Goal: Task Accomplishment & Management: Manage account settings

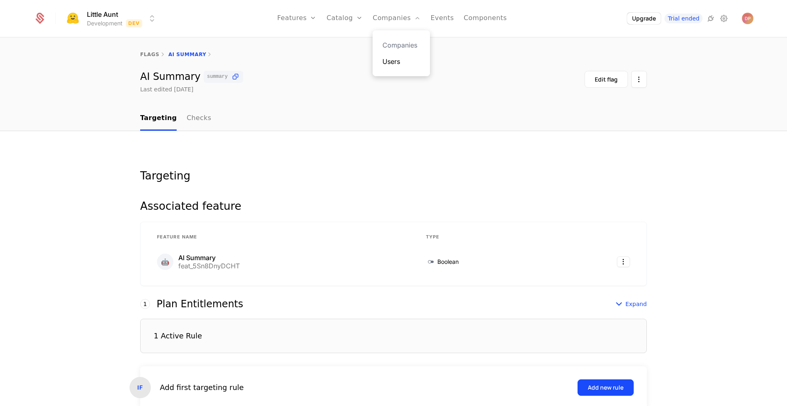
click at [394, 62] on link "Users" at bounding box center [402, 62] width 38 height 10
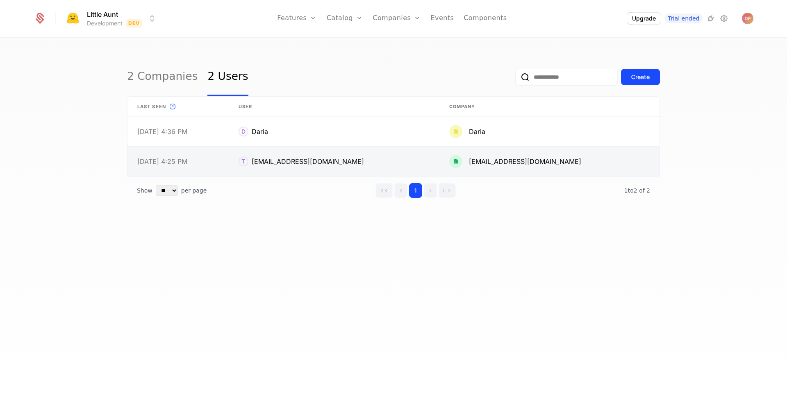
click at [352, 162] on link at bounding box center [334, 162] width 211 height 30
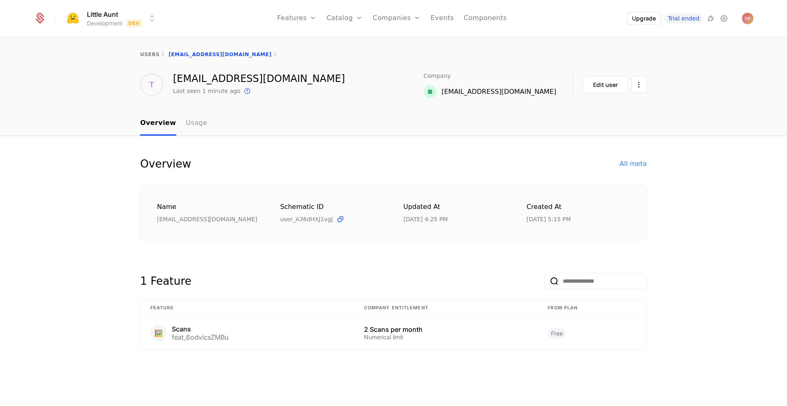
click at [187, 121] on link "Usage" at bounding box center [196, 124] width 21 height 24
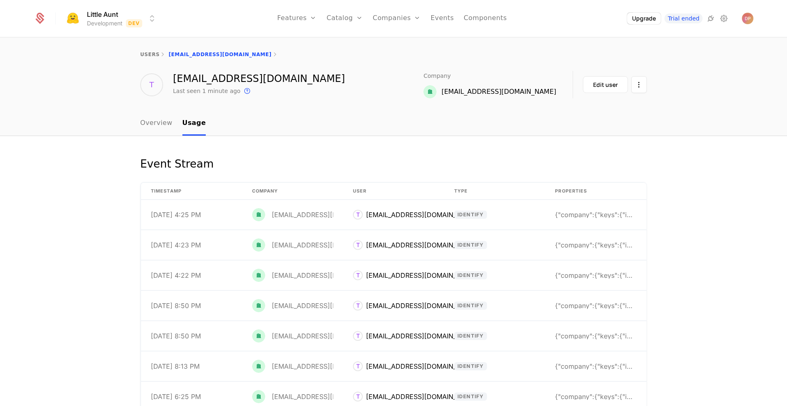
scroll to position [0, 0]
click at [607, 86] on div "Edit user" at bounding box center [605, 84] width 25 height 8
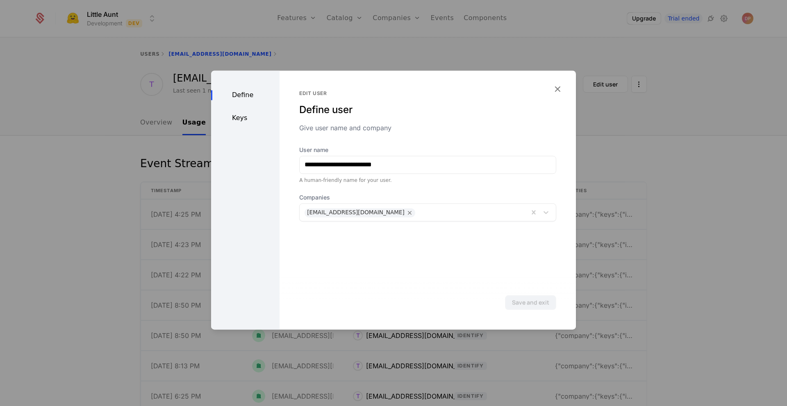
click at [240, 119] on div "Keys" at bounding box center [245, 118] width 68 height 10
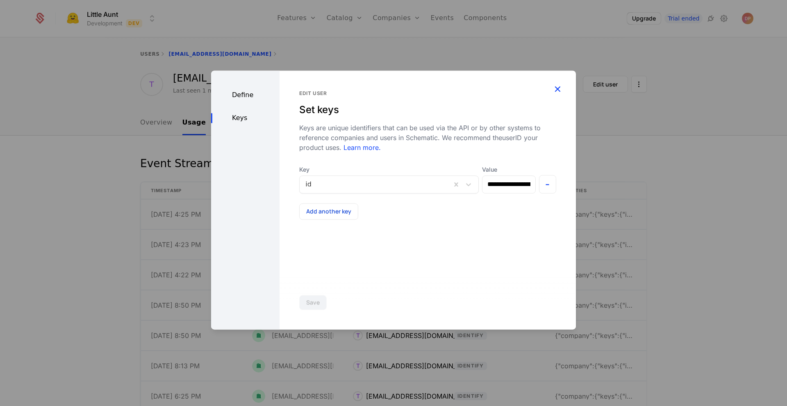
click at [555, 91] on icon "button" at bounding box center [557, 89] width 11 height 11
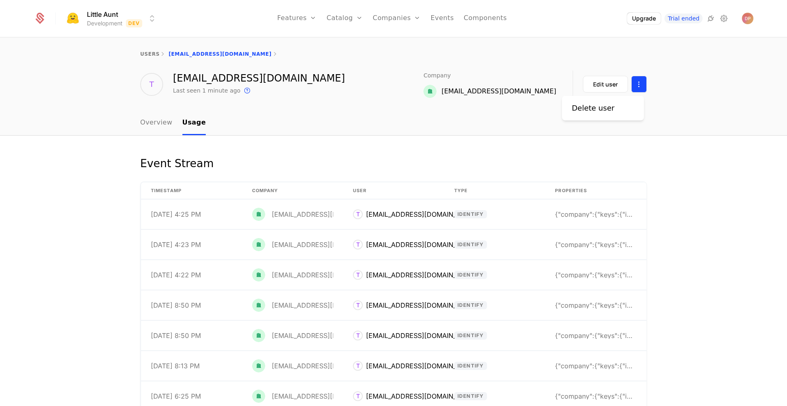
click at [634, 87] on html "Little Aunt Development Dev Features Features Flags Catalog Plans Add Ons Credi…" at bounding box center [393, 203] width 787 height 406
click at [591, 139] on html "Little Aunt Development Dev Features Features Flags Catalog Plans Add Ons Credi…" at bounding box center [393, 203] width 787 height 406
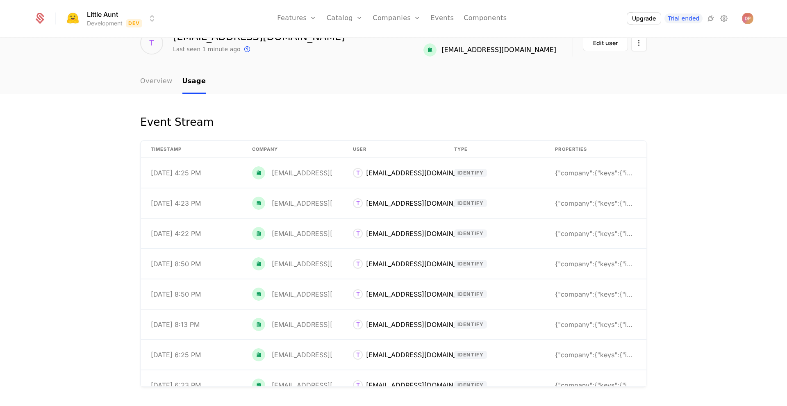
click at [144, 84] on link "Overview" at bounding box center [156, 82] width 32 height 24
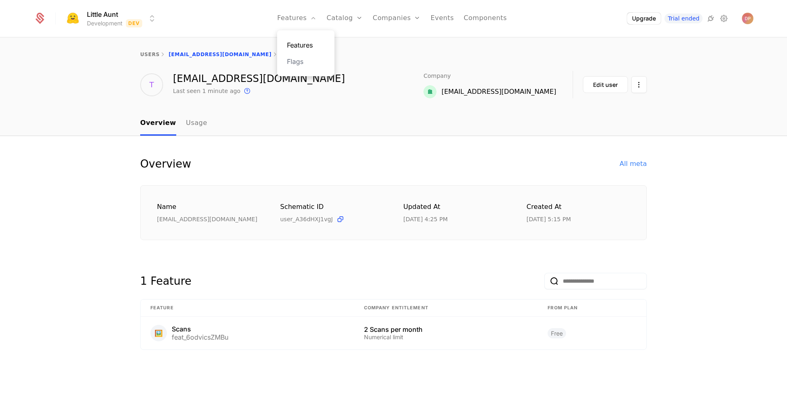
click at [310, 47] on link "Features" at bounding box center [306, 45] width 38 height 10
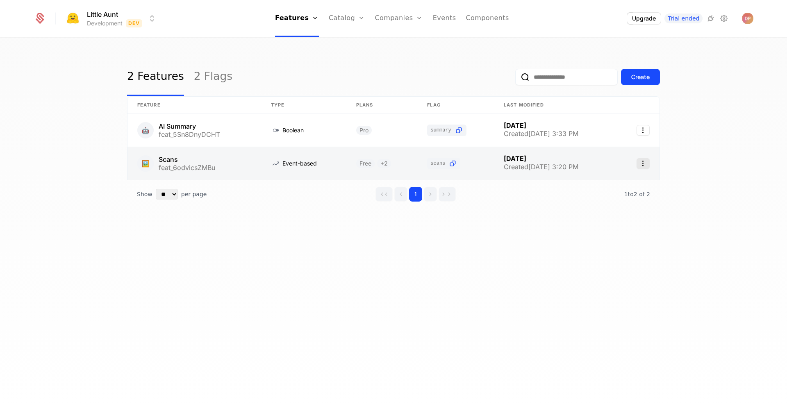
click at [645, 162] on icon "Select action" at bounding box center [643, 163] width 13 height 11
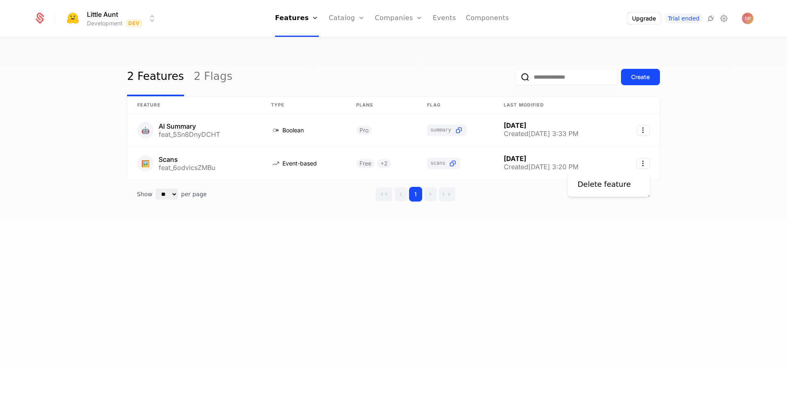
click at [551, 270] on html "Little Aunt Development Dev Features Features Flags Catalog Plans Add Ons Credi…" at bounding box center [393, 203] width 787 height 406
click at [202, 86] on link "2 Flags" at bounding box center [213, 77] width 39 height 39
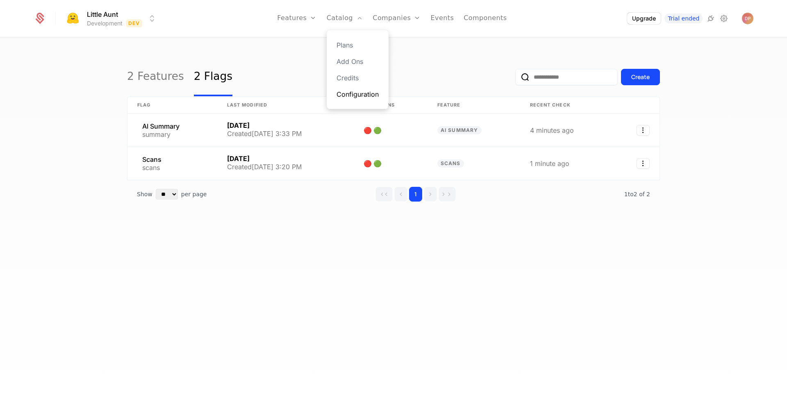
click at [372, 94] on link "Configuration" at bounding box center [358, 94] width 42 height 10
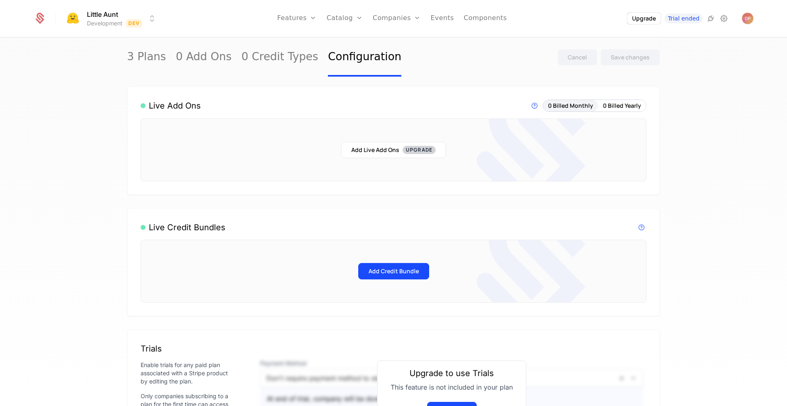
scroll to position [215, 0]
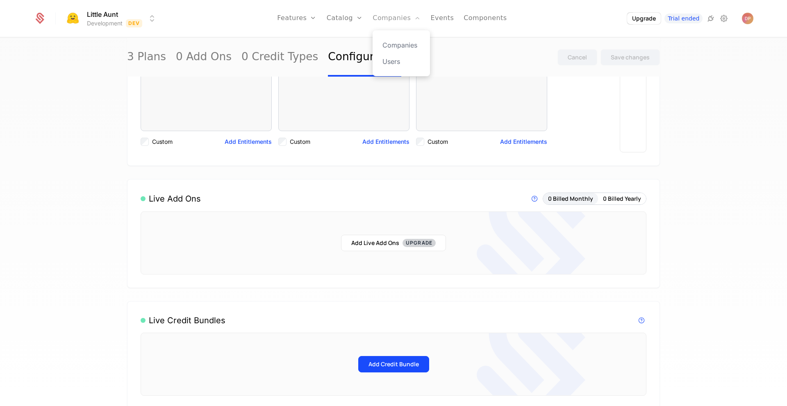
click at [407, 18] on link "Companies" at bounding box center [397, 18] width 48 height 37
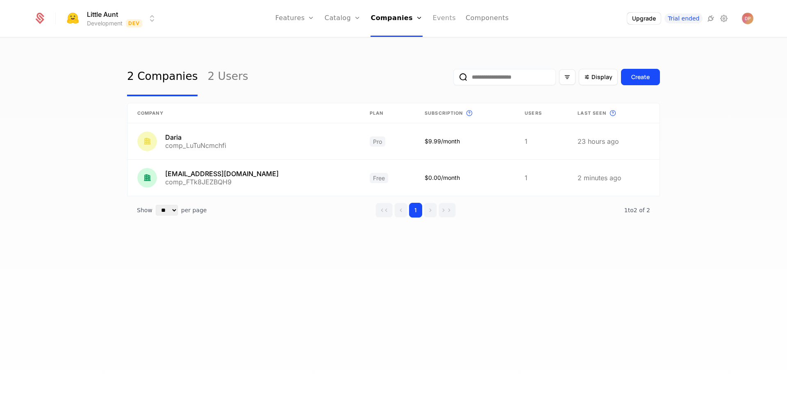
click at [446, 21] on link "Events" at bounding box center [444, 18] width 23 height 37
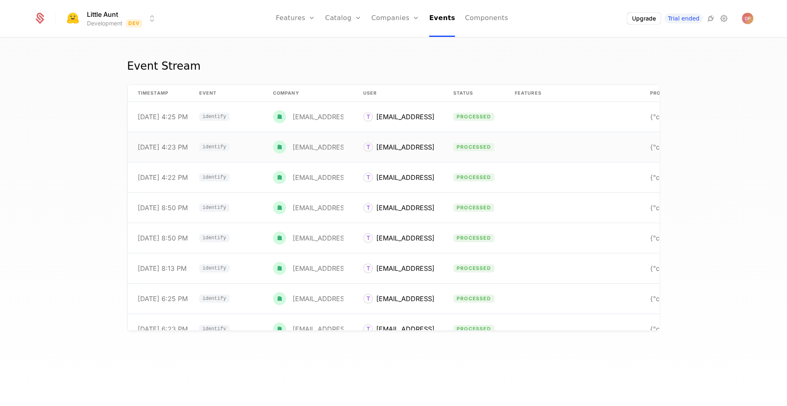
scroll to position [0, 69]
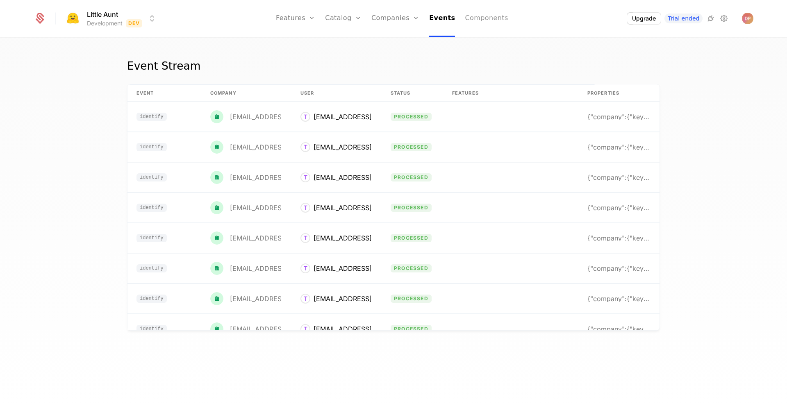
click at [481, 13] on link "Components" at bounding box center [486, 18] width 43 height 37
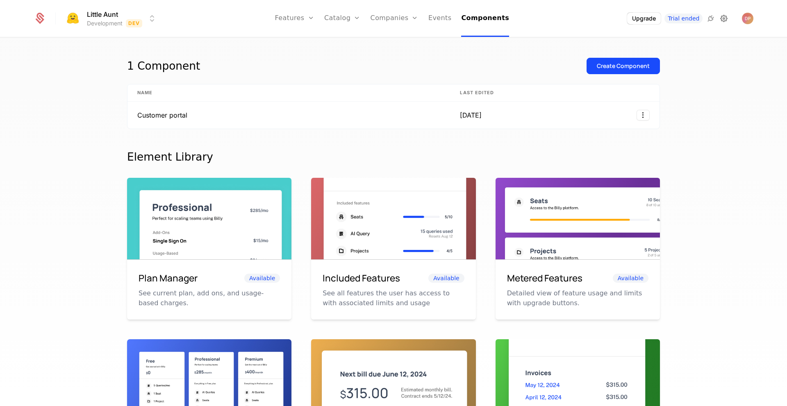
click at [725, 19] on icon at bounding box center [724, 19] width 10 height 10
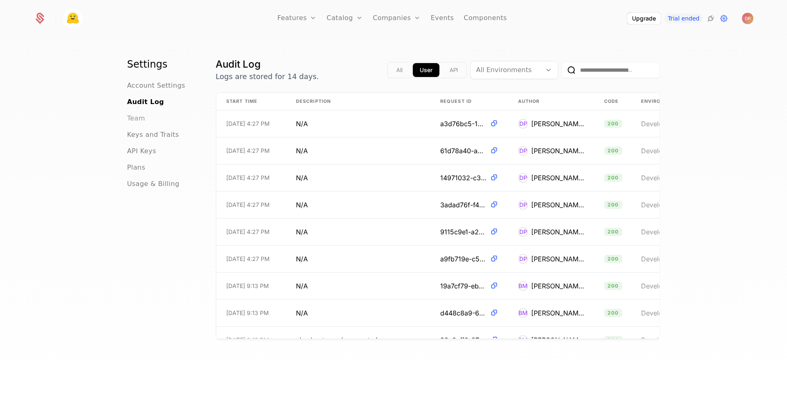
click at [138, 114] on span "Team" at bounding box center [136, 119] width 18 height 10
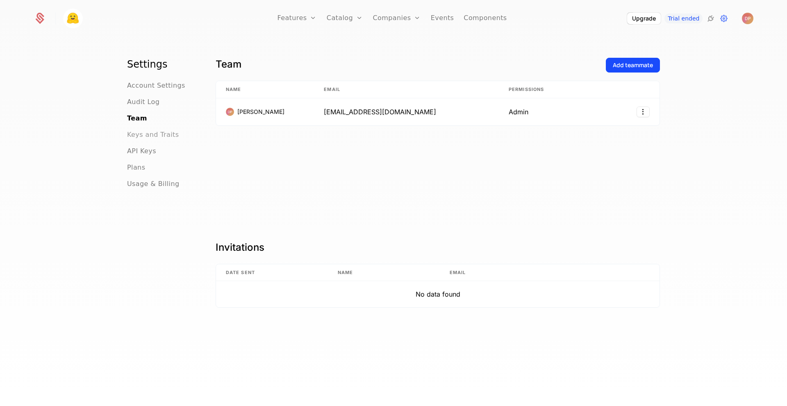
click at [148, 138] on span "Keys and Traits" at bounding box center [153, 135] width 52 height 10
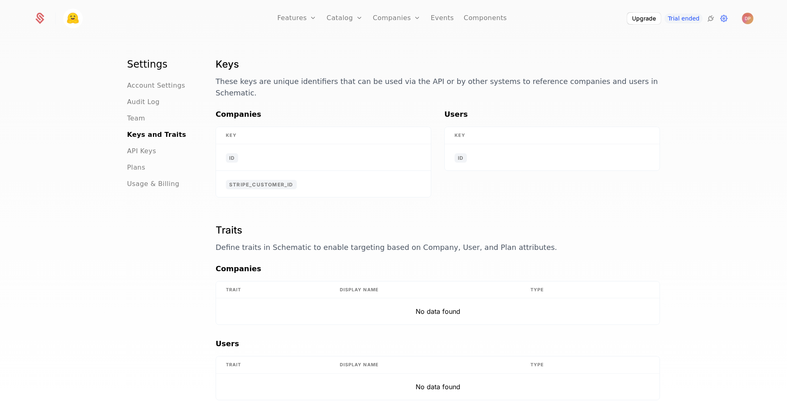
scroll to position [19, 0]
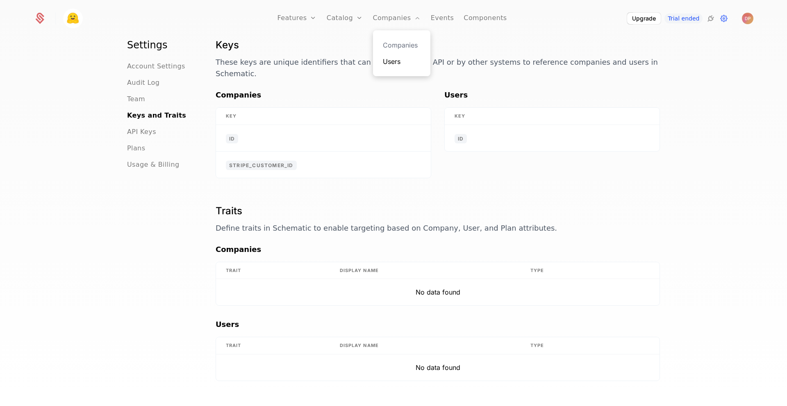
click at [403, 64] on link "Users" at bounding box center [402, 62] width 38 height 10
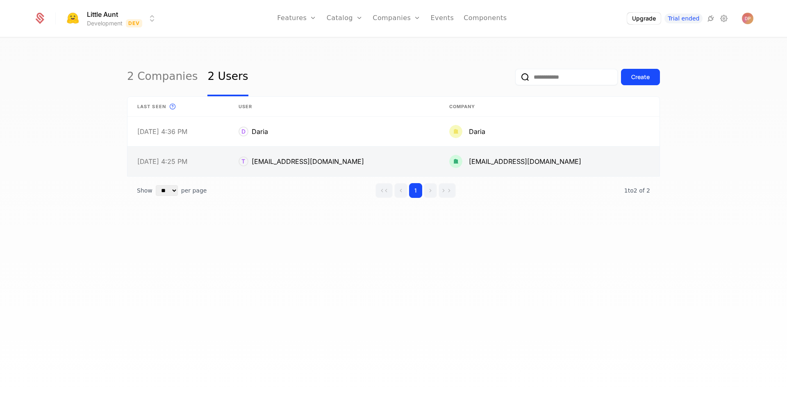
click at [336, 161] on link at bounding box center [334, 162] width 211 height 30
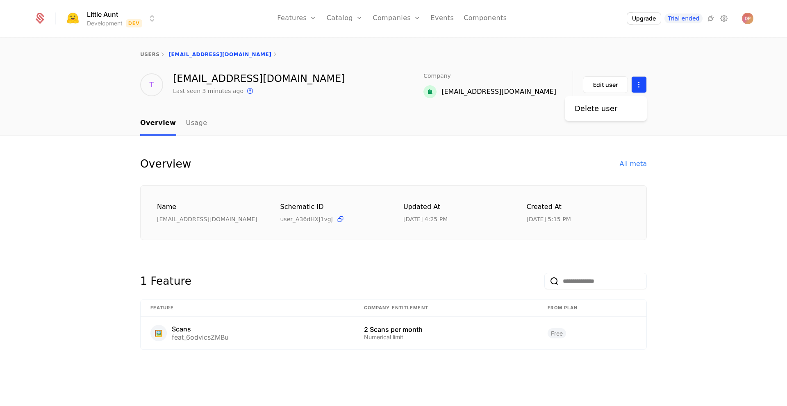
click at [643, 80] on html "Little Aunt Development Dev Features Features Flags Catalog Plans Add Ons Credi…" at bounding box center [393, 203] width 787 height 406
click at [592, 133] on html "Little Aunt Development Dev Features Features Flags Catalog Plans Add Ons Credi…" at bounding box center [393, 203] width 787 height 406
click at [636, 163] on div "All meta" at bounding box center [633, 164] width 27 height 10
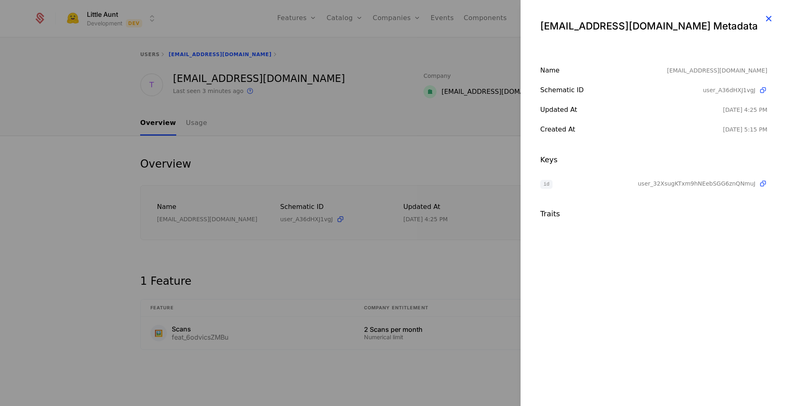
click at [771, 18] on icon "button" at bounding box center [769, 18] width 11 height 11
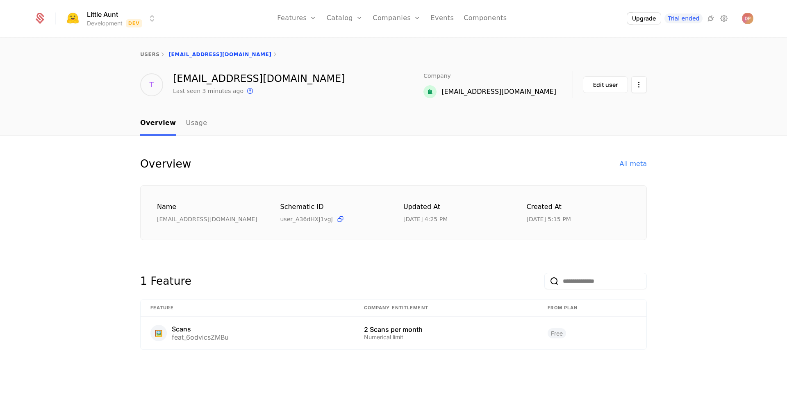
click at [502, 253] on div "Overview All meta Name [EMAIL_ADDRESS][DOMAIN_NAME] Schematic ID user_A36dHXJ1v…" at bounding box center [393, 263] width 507 height 214
click at [494, 92] on div "[EMAIL_ADDRESS][DOMAIN_NAME]" at bounding box center [499, 92] width 115 height 10
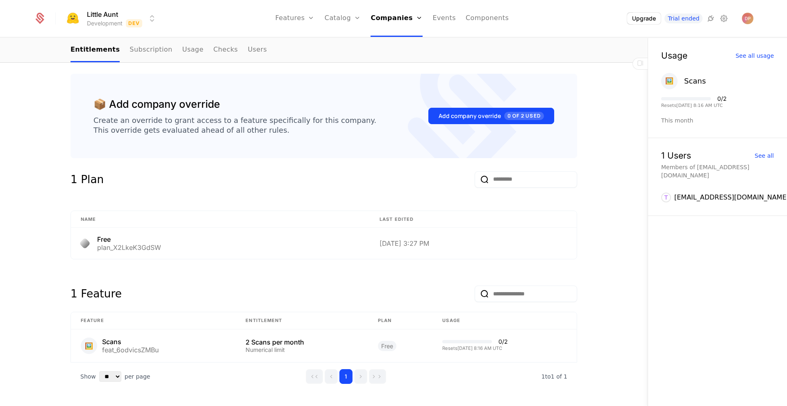
scroll to position [204, 0]
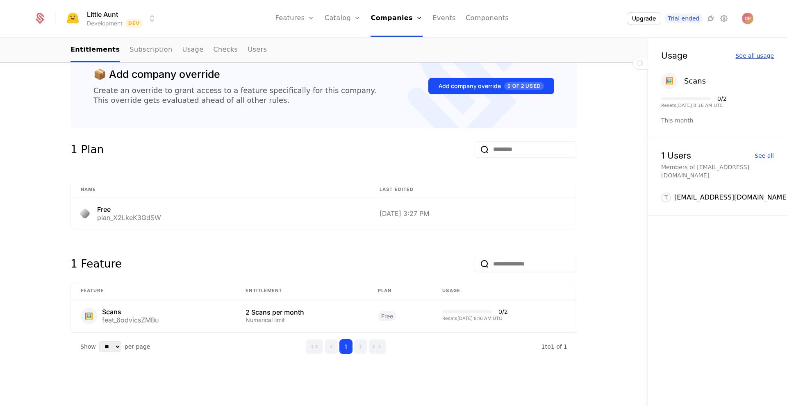
click at [751, 57] on div "See all usage" at bounding box center [755, 56] width 39 height 6
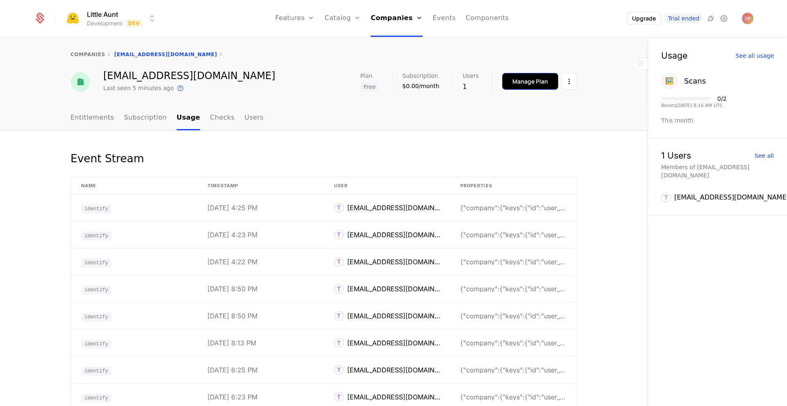
click at [531, 83] on div "Manage Plan" at bounding box center [531, 82] width 36 height 8
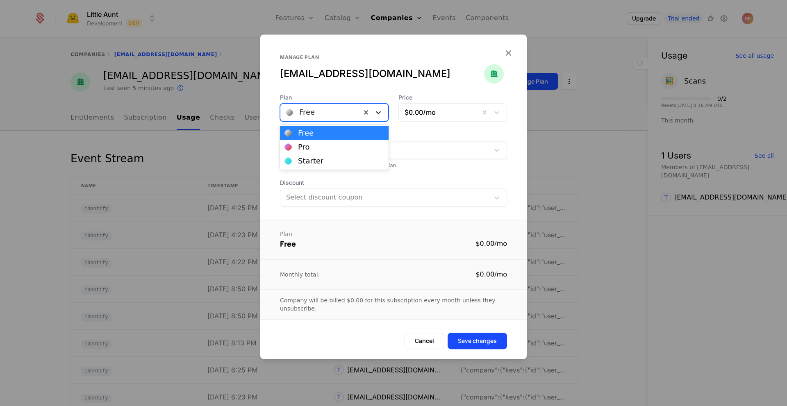
click at [380, 109] on icon at bounding box center [378, 112] width 8 height 8
click at [356, 149] on div "Pro" at bounding box center [334, 147] width 99 height 7
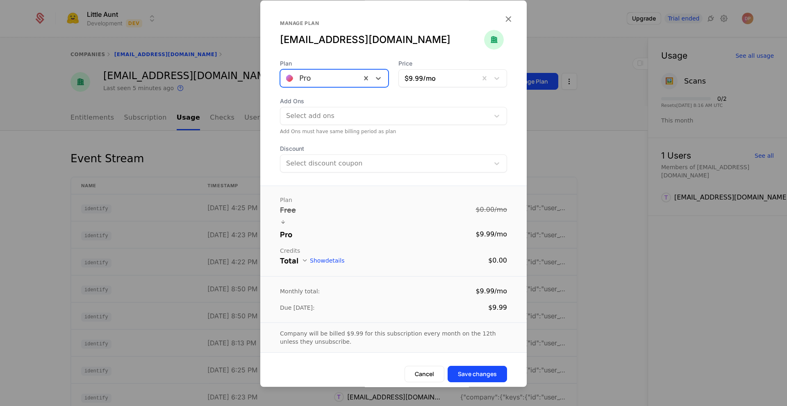
scroll to position [5, 0]
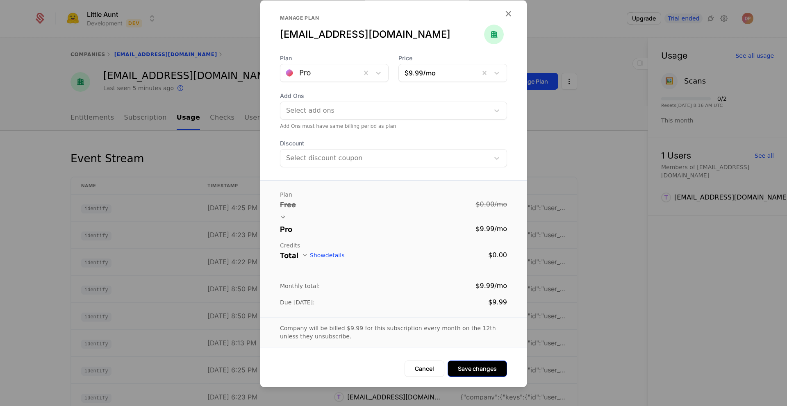
click at [474, 370] on button "Save changes" at bounding box center [477, 369] width 59 height 16
click at [503, 13] on icon "button" at bounding box center [508, 13] width 11 height 11
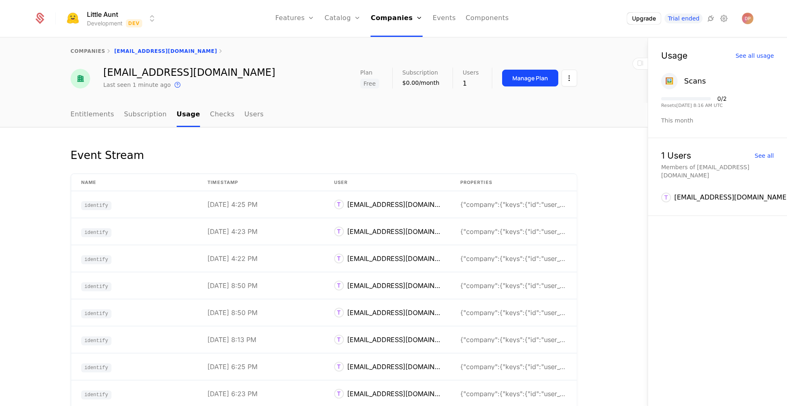
scroll to position [0, 0]
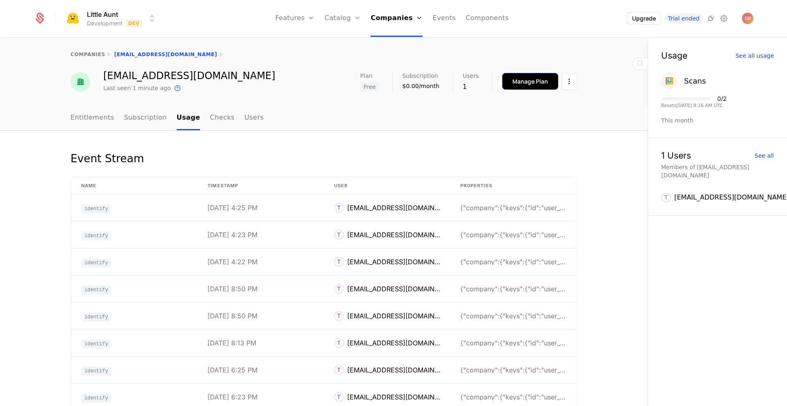
click at [525, 89] on button "Manage Plan" at bounding box center [530, 81] width 56 height 17
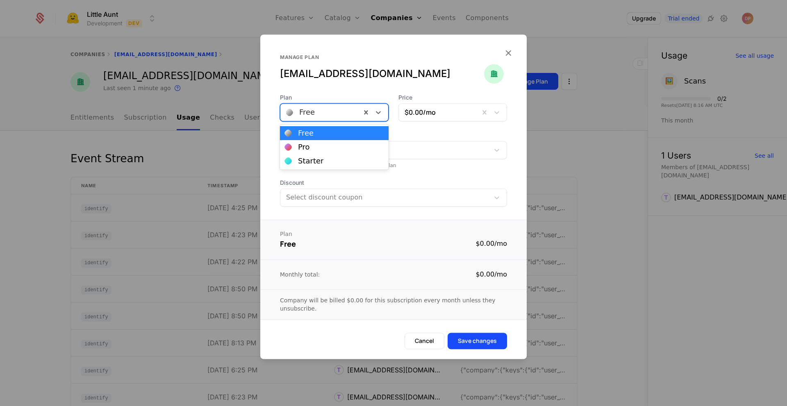
click at [358, 116] on div "Free" at bounding box center [320, 112] width 81 height 15
click at [353, 148] on div "Pro" at bounding box center [334, 147] width 99 height 7
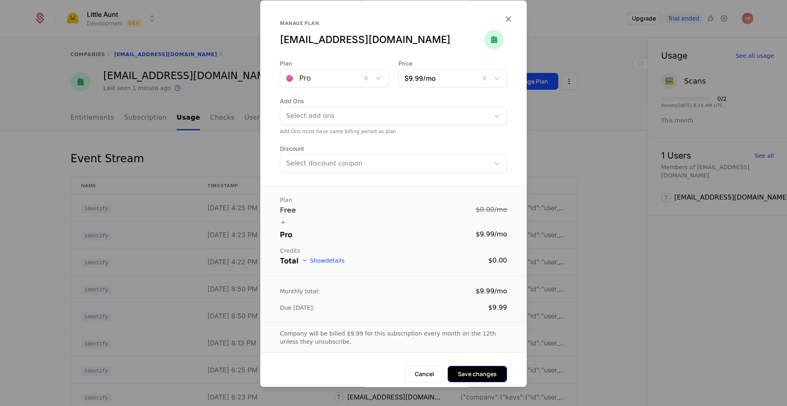
click at [486, 369] on button "Save changes" at bounding box center [477, 374] width 59 height 16
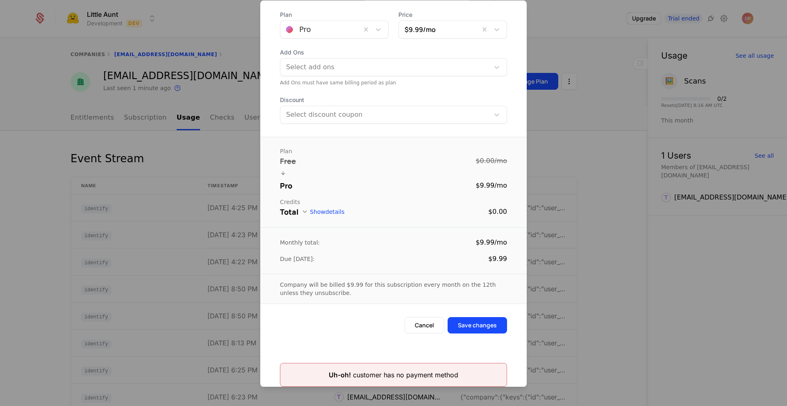
click at [319, 211] on button "Show details" at bounding box center [323, 212] width 43 height 7
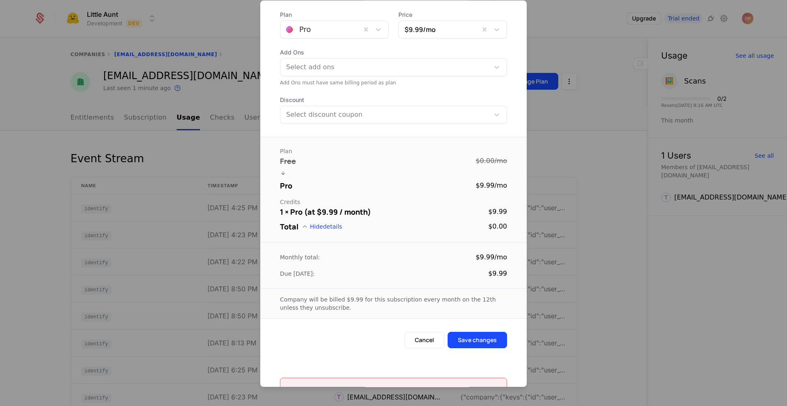
scroll to position [64, 0]
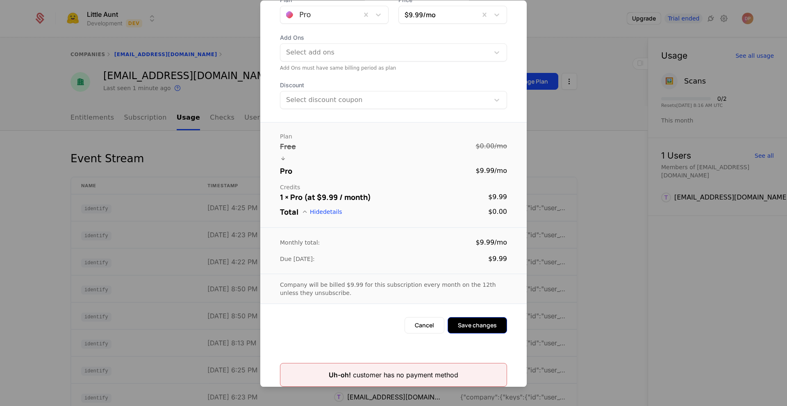
click at [473, 317] on button "Save changes" at bounding box center [477, 325] width 59 height 16
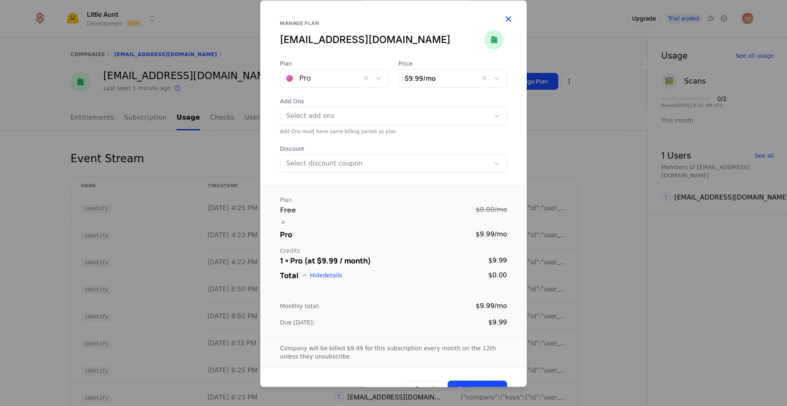
click at [503, 15] on icon "button" at bounding box center [508, 19] width 11 height 11
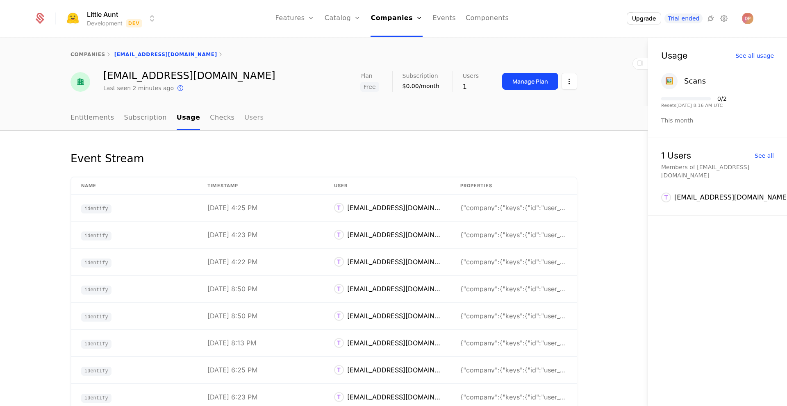
click at [244, 117] on link "Users" at bounding box center [253, 118] width 19 height 24
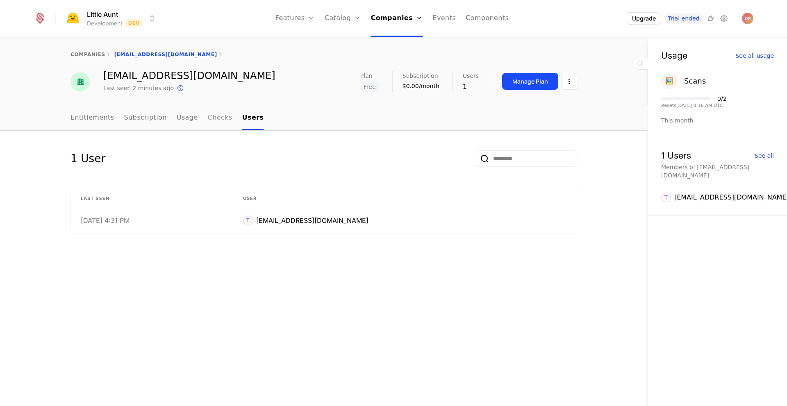
click at [208, 117] on link "Checks" at bounding box center [220, 118] width 25 height 24
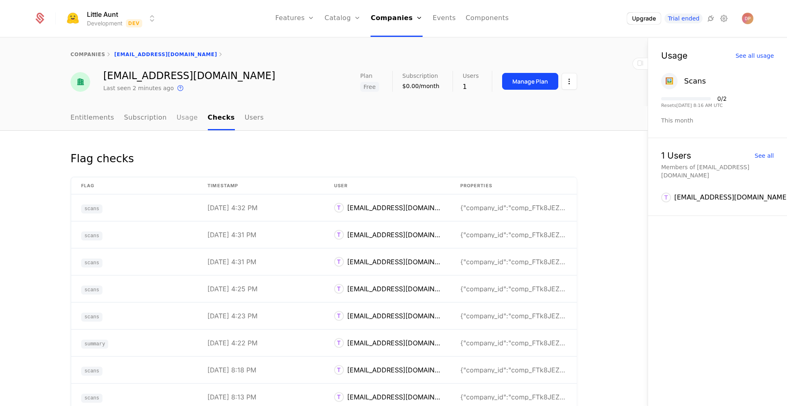
click at [177, 119] on link "Usage" at bounding box center [187, 118] width 21 height 24
click at [133, 116] on link "Subscription" at bounding box center [145, 118] width 43 height 24
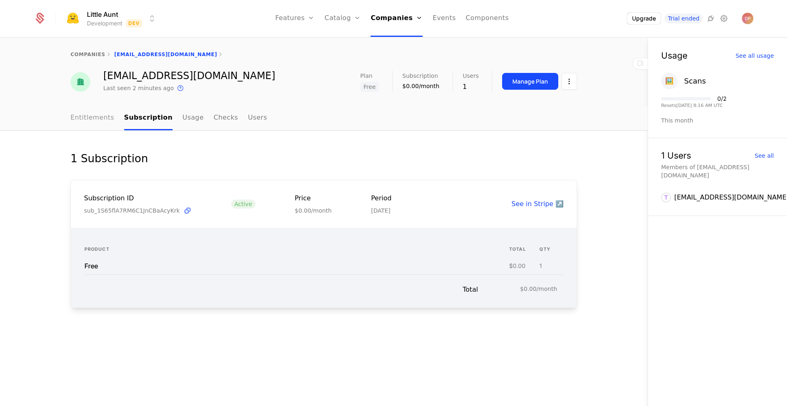
click at [102, 116] on link "Entitlements" at bounding box center [93, 118] width 44 height 24
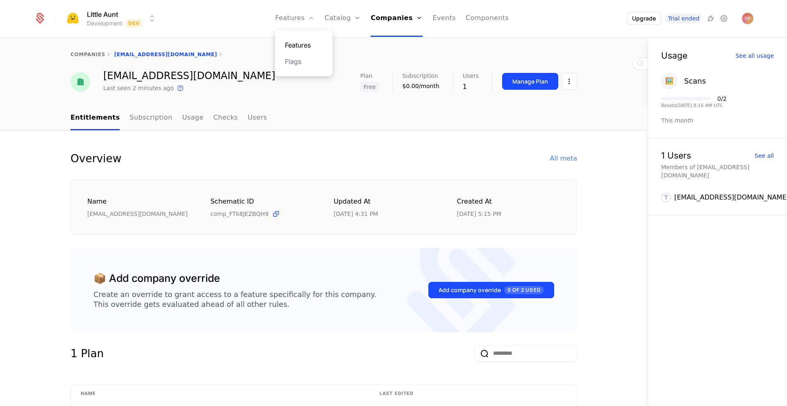
click at [314, 44] on link "Features" at bounding box center [304, 45] width 38 height 10
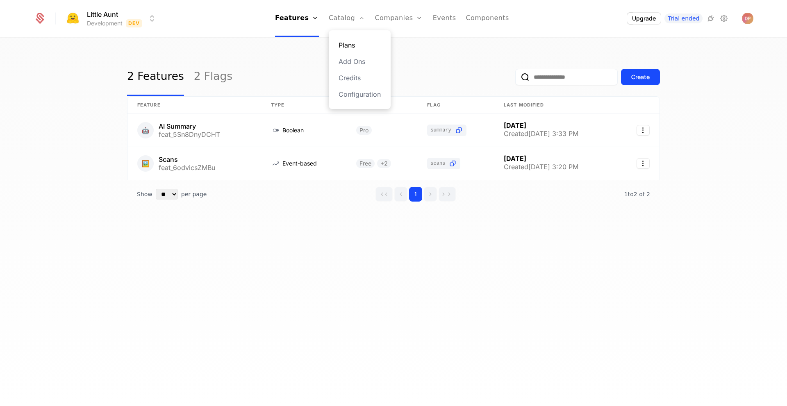
click at [346, 47] on link "Plans" at bounding box center [360, 45] width 42 height 10
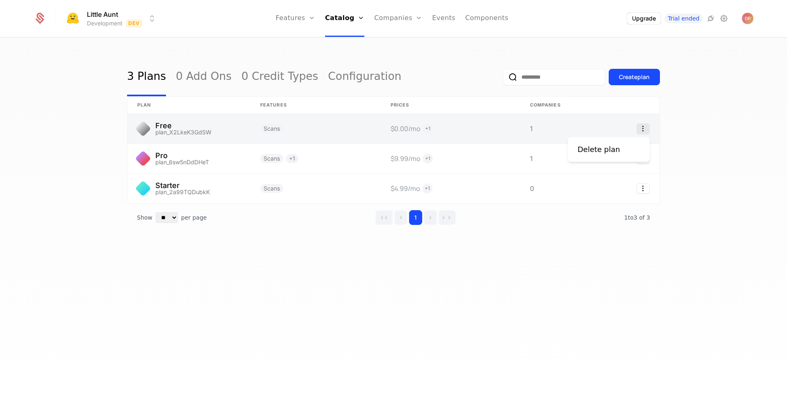
click at [641, 131] on icon "Select action" at bounding box center [643, 128] width 13 height 11
click at [473, 133] on html "Little Aunt Development Dev Features Features Flags Catalog Plans Add Ons Credi…" at bounding box center [393, 203] width 787 height 406
click at [233, 130] on link at bounding box center [189, 129] width 123 height 30
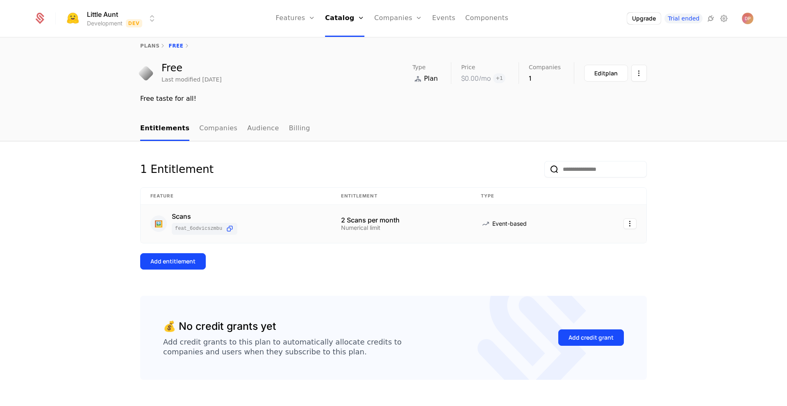
scroll to position [9, 0]
click at [185, 259] on div "Add entitlement" at bounding box center [172, 261] width 45 height 8
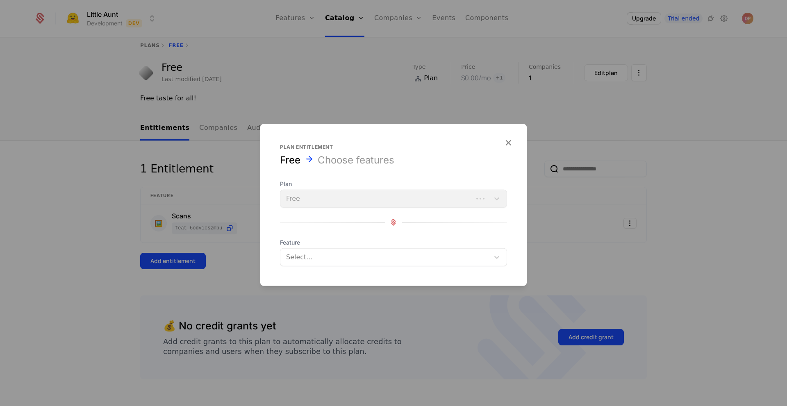
click at [348, 199] on div "Plan Free" at bounding box center [393, 194] width 227 height 28
click at [447, 258] on div at bounding box center [386, 256] width 198 height 11
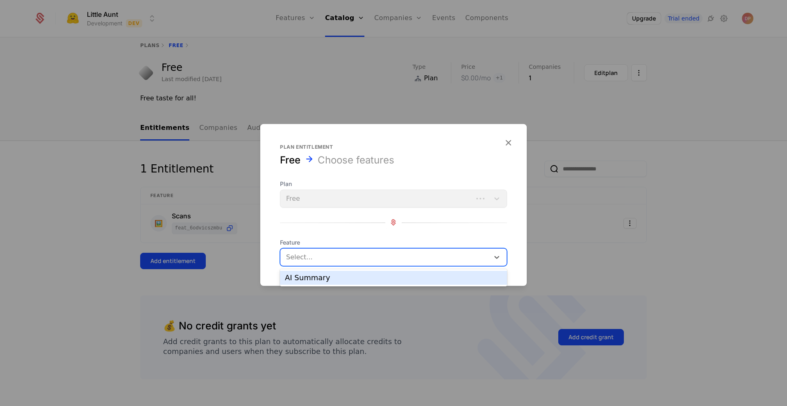
click at [445, 276] on div "AI Summary" at bounding box center [393, 277] width 217 height 7
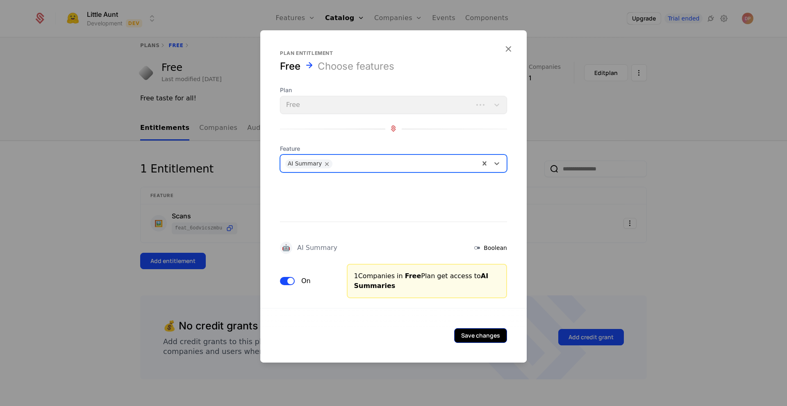
click at [486, 340] on button "Save changes" at bounding box center [480, 335] width 53 height 15
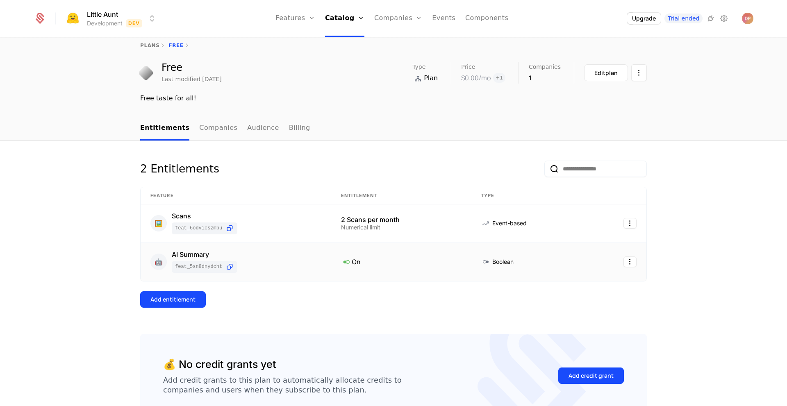
click at [592, 279] on td at bounding box center [617, 262] width 59 height 38
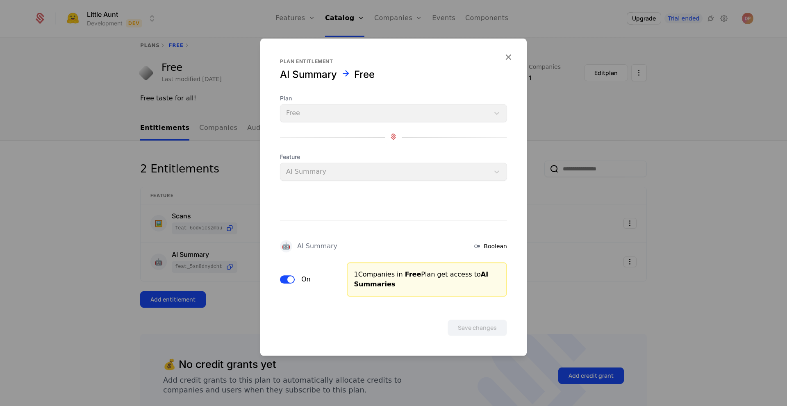
click at [488, 250] on span "Boolean" at bounding box center [495, 246] width 23 height 8
click at [286, 278] on button "On" at bounding box center [287, 280] width 15 height 8
click at [475, 333] on button "Save changes" at bounding box center [477, 328] width 59 height 16
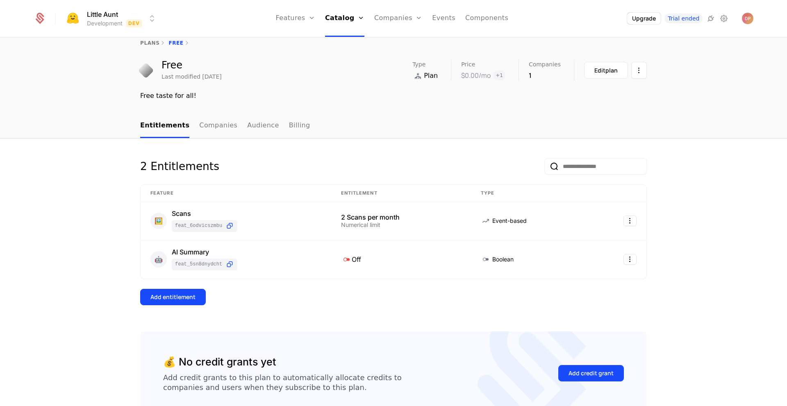
scroll to position [12, 0]
click at [346, 265] on td "Off" at bounding box center [401, 259] width 140 height 38
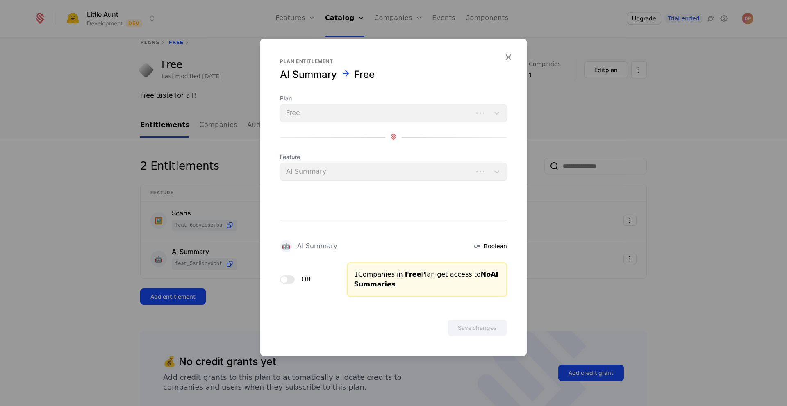
click at [299, 281] on div "Off" at bounding box center [295, 280] width 31 height 10
click at [511, 60] on icon "button" at bounding box center [508, 57] width 11 height 11
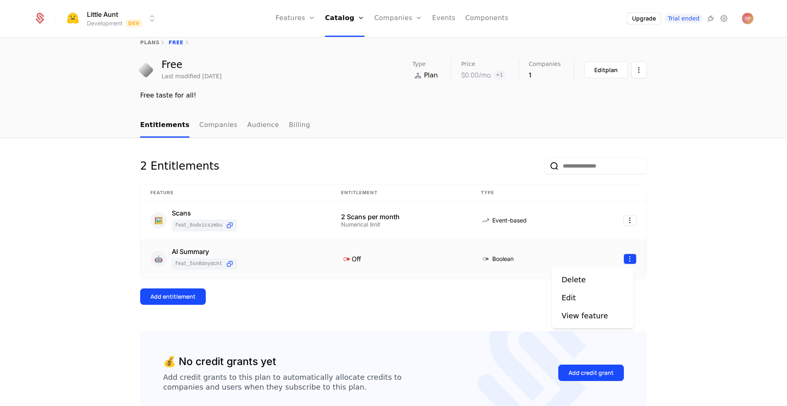
click at [632, 260] on html "Little Aunt Development Dev Features Features Flags Catalog Plans Add Ons Credi…" at bounding box center [393, 203] width 787 height 406
click at [591, 304] on div "Delete Edit View feature" at bounding box center [593, 298] width 62 height 48
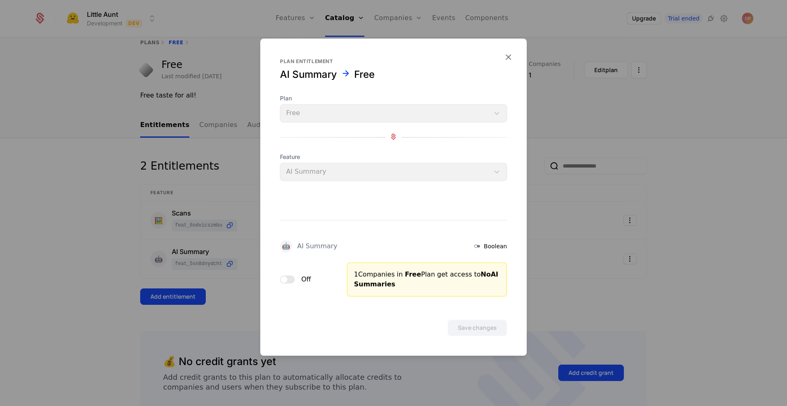
click at [481, 244] on icon at bounding box center [477, 247] width 10 height 10
click at [512, 56] on icon "button" at bounding box center [508, 57] width 11 height 11
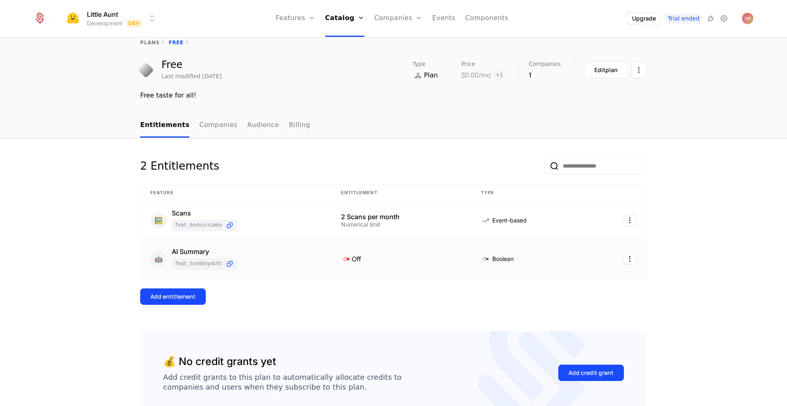
click at [342, 258] on icon at bounding box center [346, 259] width 11 height 11
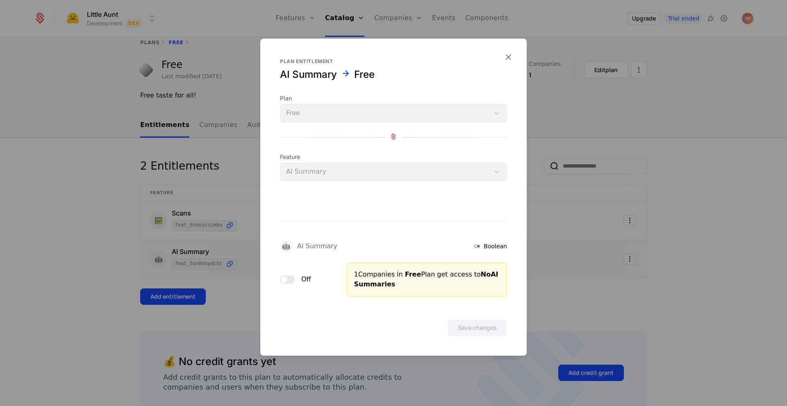
click at [292, 277] on button "Off" at bounding box center [287, 280] width 15 height 8
click at [485, 324] on button "Save changes" at bounding box center [477, 328] width 59 height 16
